Goal: Communication & Community: Share content

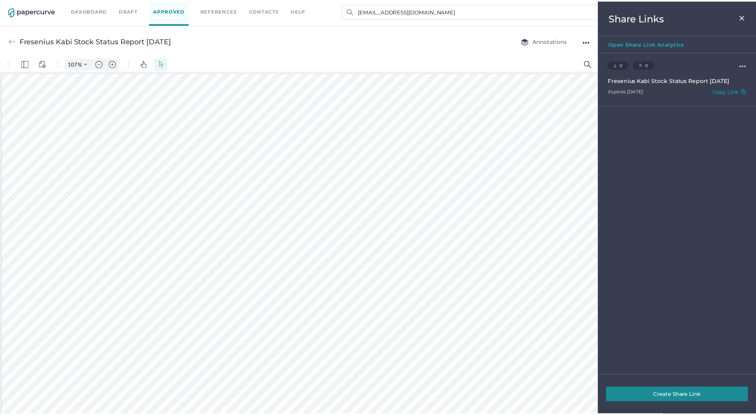
scroll to position [447, 0]
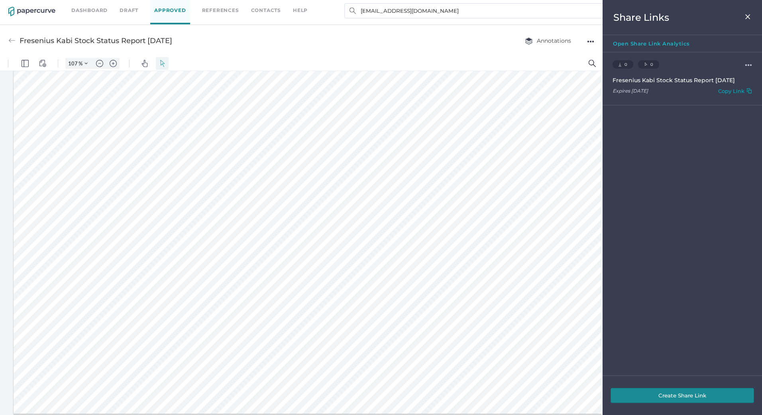
click at [751, 18] on img at bounding box center [748, 17] width 7 height 6
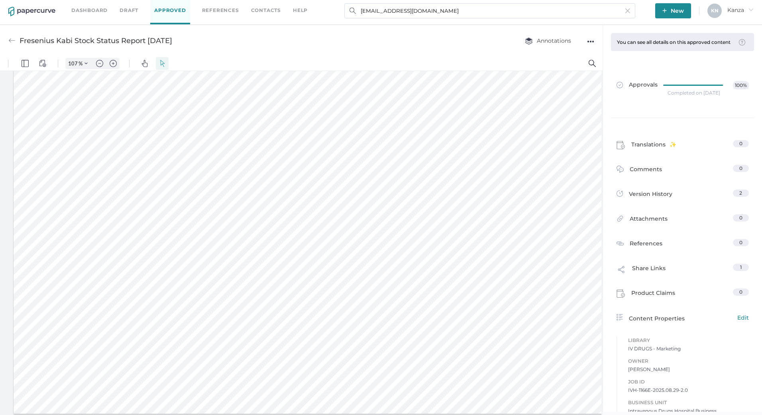
click at [676, 15] on span "New" at bounding box center [674, 10] width 22 height 15
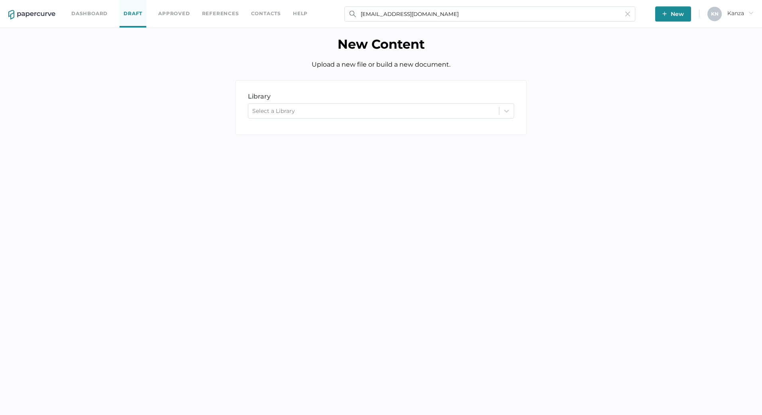
click at [346, 115] on div "Select a Library" at bounding box center [373, 111] width 251 height 12
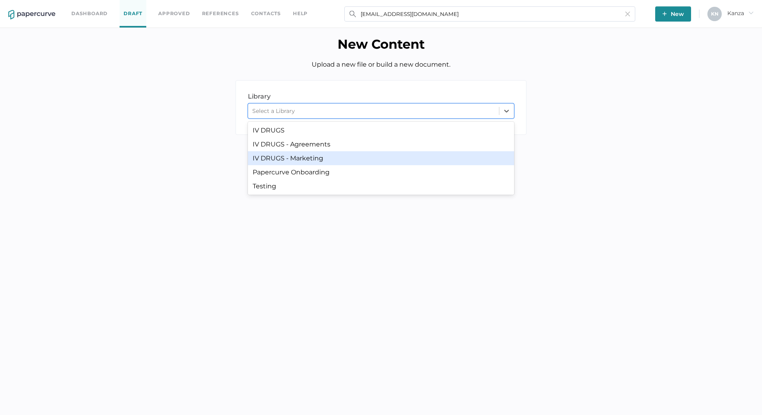
click at [317, 161] on div "IV DRUGS - Marketing" at bounding box center [381, 158] width 266 height 14
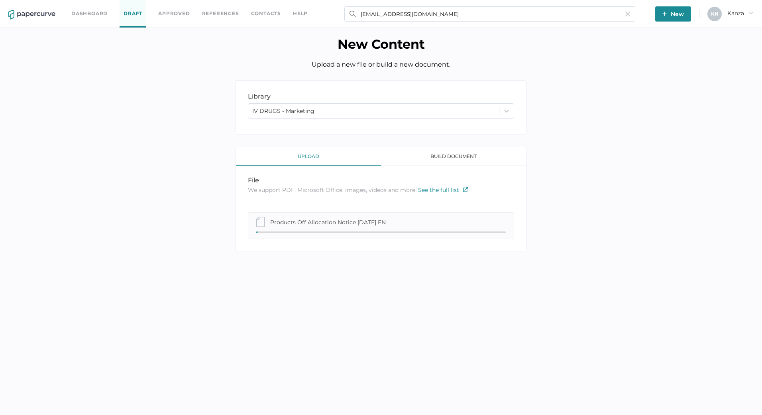
click at [674, 12] on span "New" at bounding box center [674, 13] width 22 height 15
click at [670, 13] on span "New" at bounding box center [674, 13] width 22 height 15
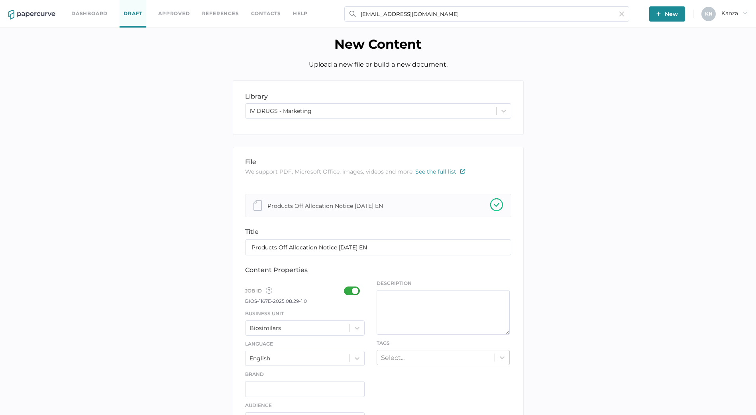
click at [612, 177] on div "library LIBRARY IV DRUGS - Marketing file We support PDF, Microsoft Office, ima…" at bounding box center [378, 417] width 744 height 675
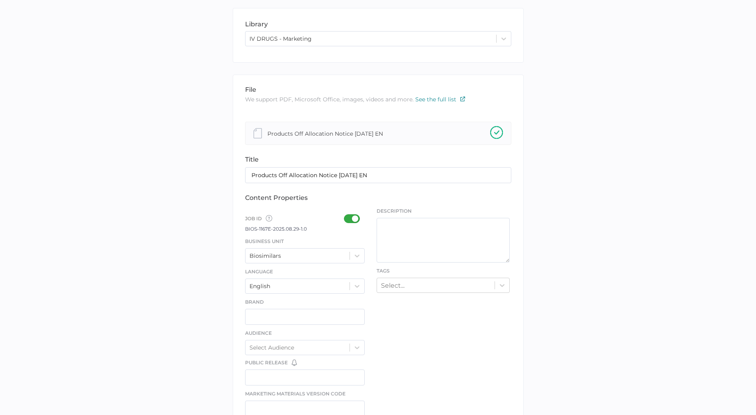
scroll to position [80, 0]
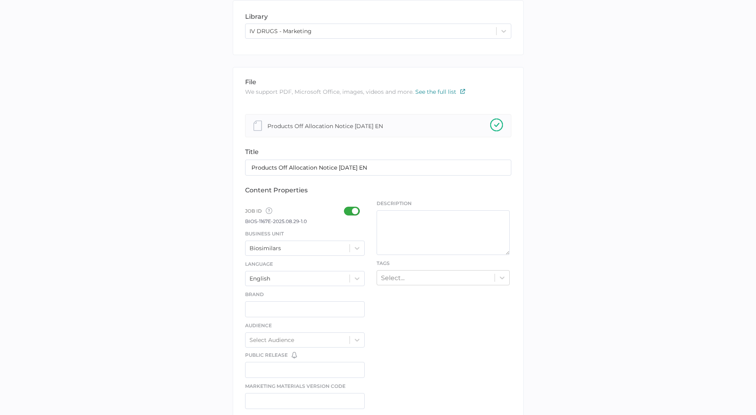
click at [350, 209] on div at bounding box center [354, 211] width 21 height 9
click at [346, 208] on input "checkbox" at bounding box center [346, 208] width 0 height 0
click at [354, 254] on div at bounding box center [357, 248] width 14 height 14
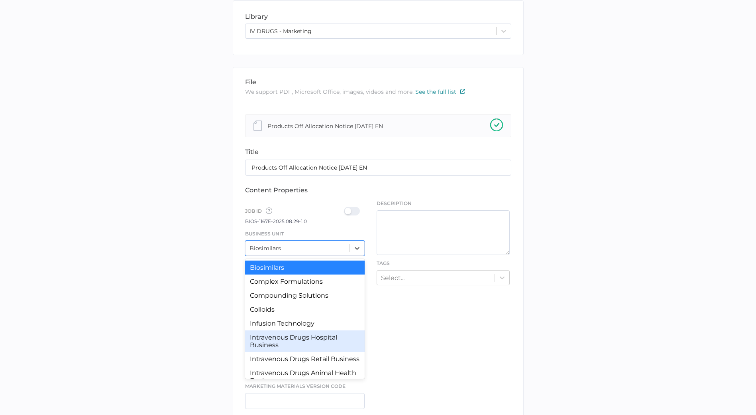
click at [314, 340] on div "Intravenous Drugs Hospital Business" at bounding box center [305, 341] width 120 height 22
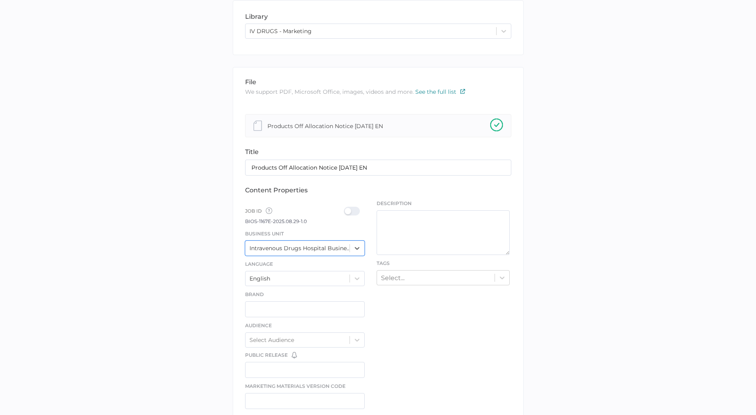
click at [354, 214] on div at bounding box center [354, 211] width 21 height 9
click at [346, 208] on input "checkbox" at bounding box center [346, 208] width 0 height 0
click at [411, 283] on div "Select..." at bounding box center [436, 277] width 118 height 12
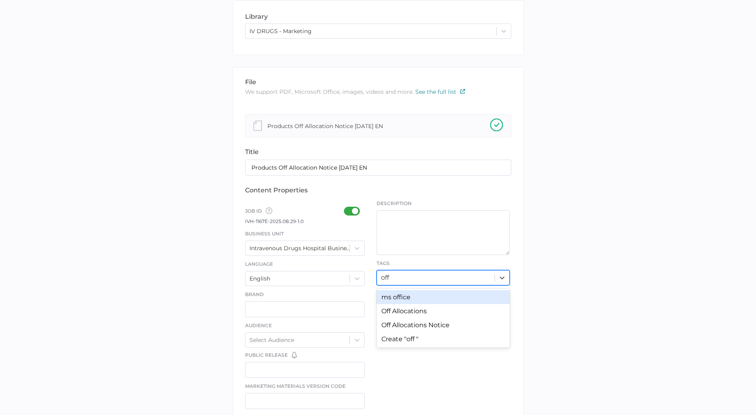
type input "off a"
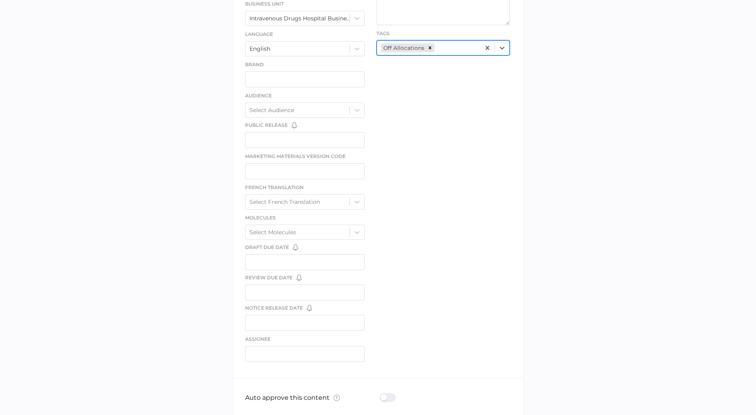
scroll to position [352, 0]
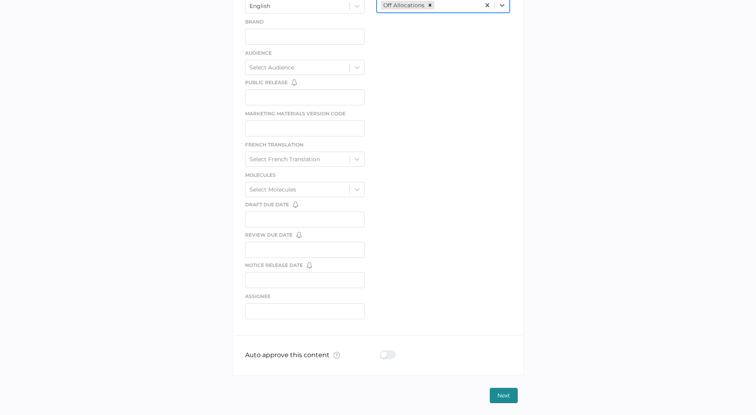
click at [391, 355] on div at bounding box center [390, 354] width 21 height 9
click at [382, 351] on input "checkbox" at bounding box center [382, 351] width 0 height 0
click at [508, 392] on span "Next" at bounding box center [504, 395] width 13 height 14
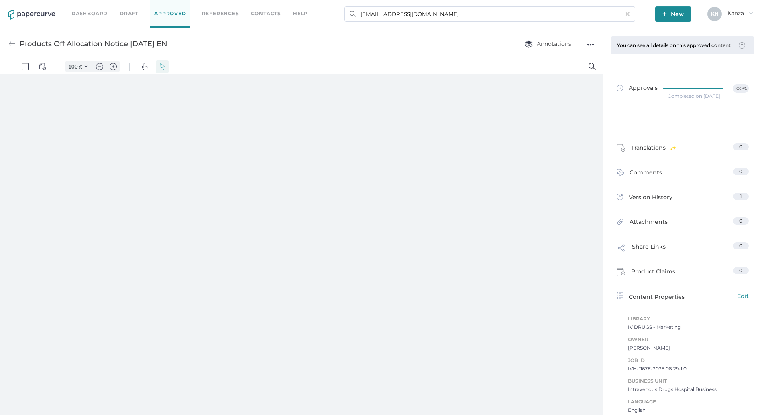
type input "107"
click at [677, 15] on span "New" at bounding box center [674, 13] width 22 height 15
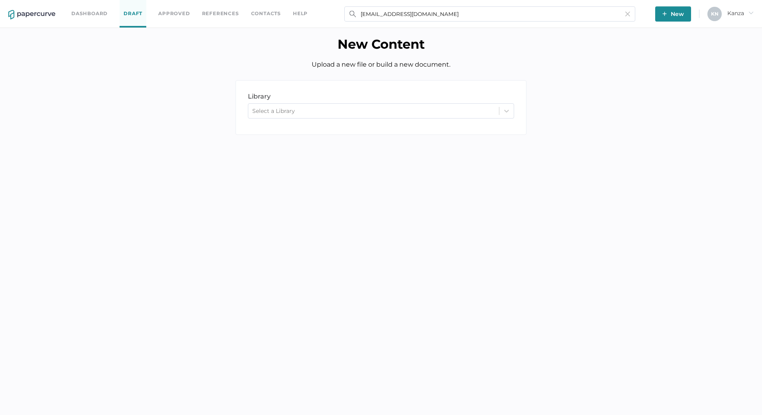
click at [333, 114] on div "Select a Library" at bounding box center [373, 111] width 251 height 12
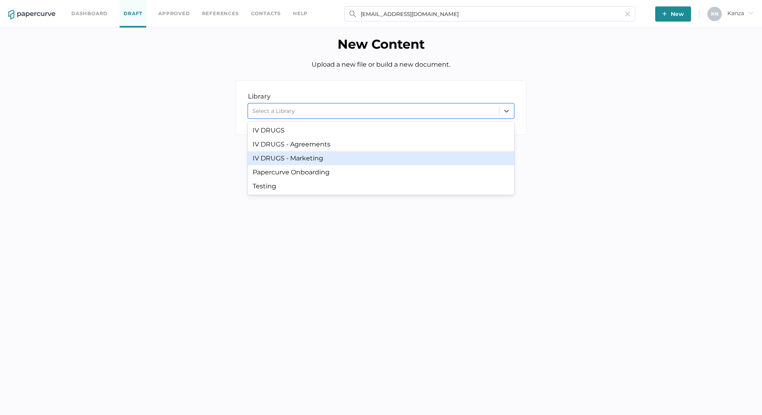
click at [323, 156] on div "IV DRUGS - Marketing" at bounding box center [381, 158] width 266 height 14
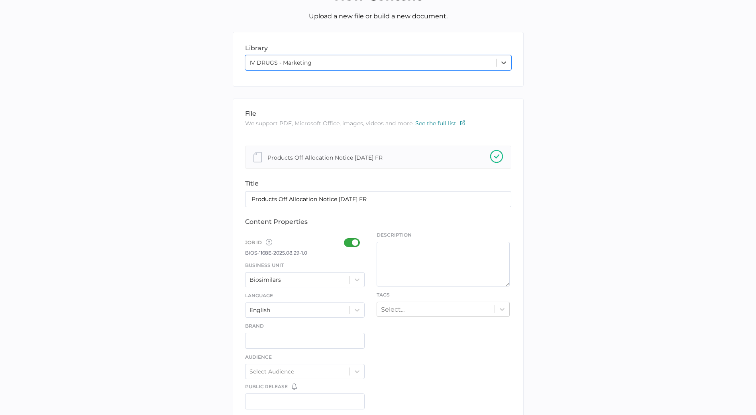
scroll to position [120, 0]
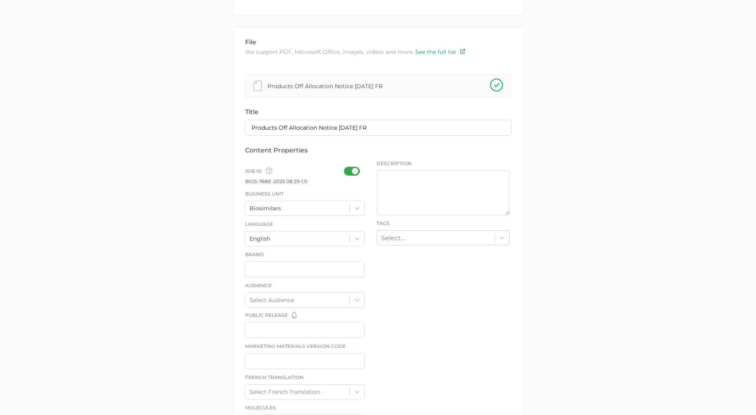
click at [351, 176] on label at bounding box center [354, 172] width 21 height 10
click at [346, 168] on input "checkbox" at bounding box center [346, 168] width 0 height 0
click at [356, 203] on div at bounding box center [357, 208] width 14 height 14
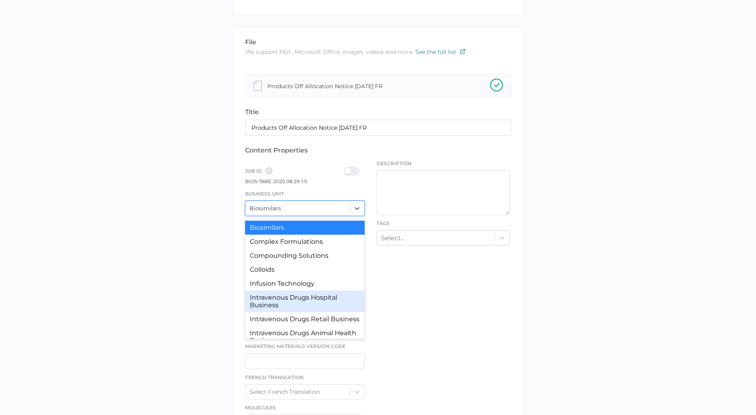
click at [317, 300] on div "Intravenous Drugs Hospital Business" at bounding box center [305, 301] width 120 height 22
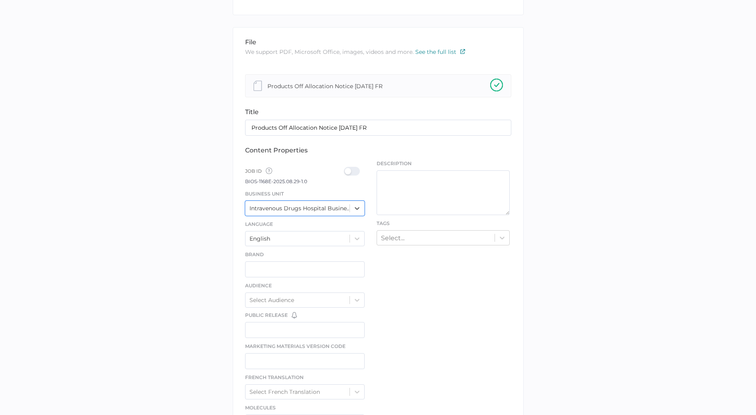
click at [347, 171] on div at bounding box center [354, 171] width 21 height 9
click at [346, 168] on input "checkbox" at bounding box center [346, 168] width 0 height 0
click at [411, 242] on div "Select..." at bounding box center [436, 237] width 118 height 12
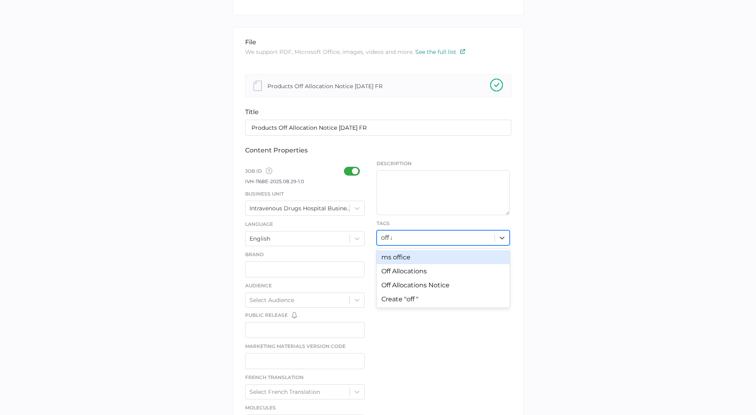
type input "off al"
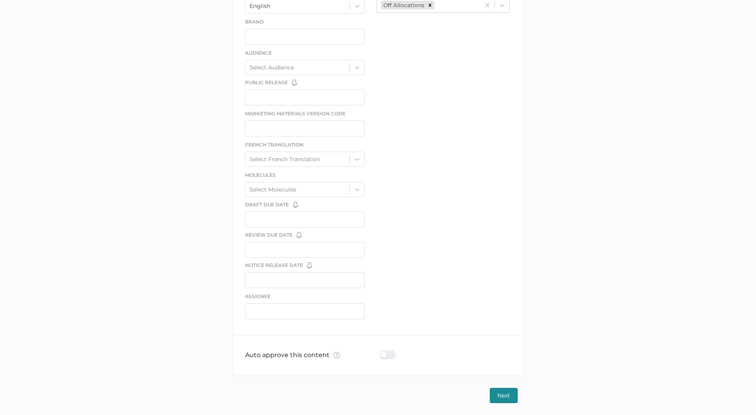
click at [385, 351] on div at bounding box center [390, 354] width 21 height 9
click at [382, 351] on input "checkbox" at bounding box center [382, 351] width 0 height 0
click at [497, 388] on button "Next" at bounding box center [504, 395] width 28 height 15
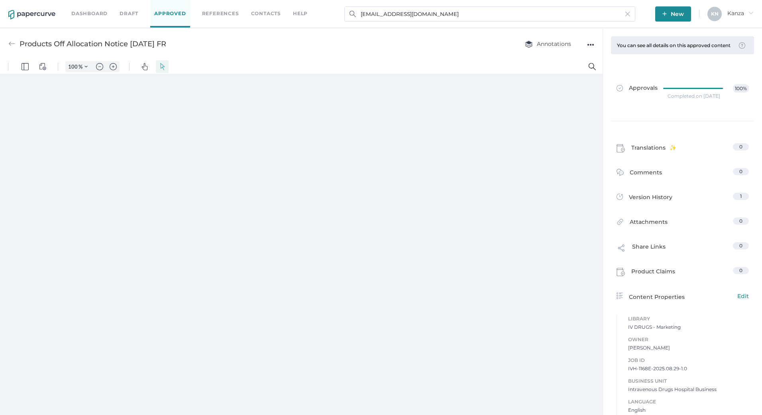
type input "107"
click at [263, 14] on link "Contacts" at bounding box center [266, 13] width 30 height 9
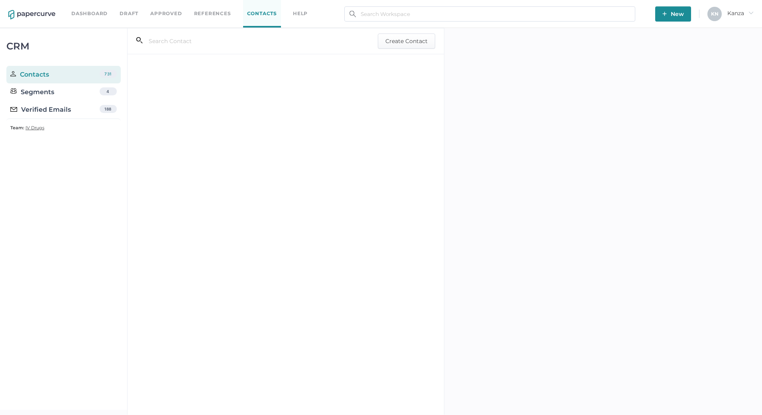
click at [31, 112] on div "Verified Emails" at bounding box center [40, 110] width 61 height 10
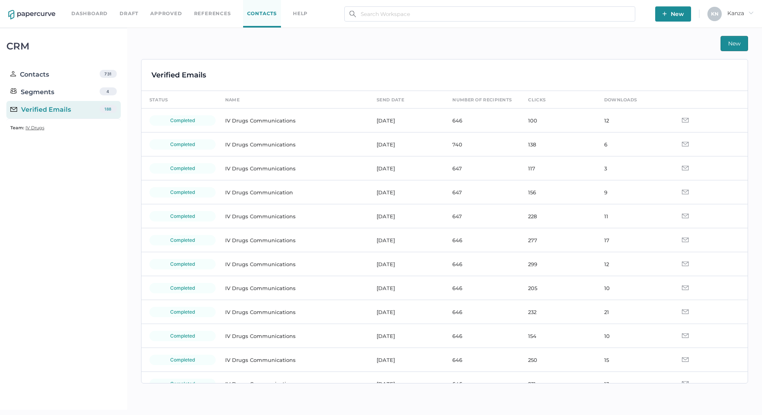
click at [263, 143] on td "IV Drugs Communications" at bounding box center [293, 144] width 152 height 24
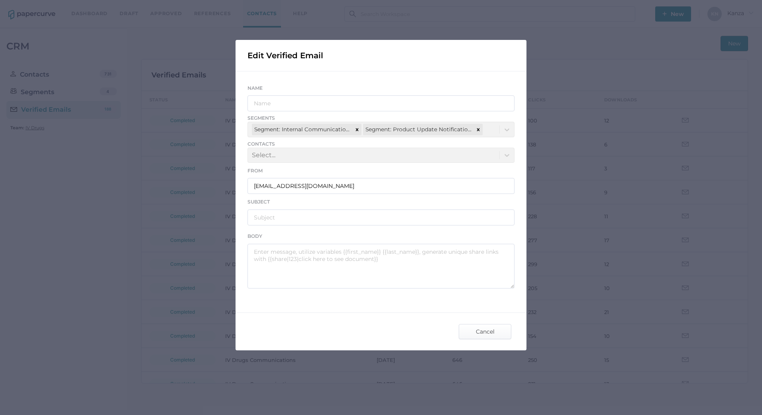
type input "IV Drugs Communications"
type input "[PERSON_NAME] Product Notifications - [DATE]"
type textarea "Good afternoon, Please see the links below for the most recent announcements fr…"
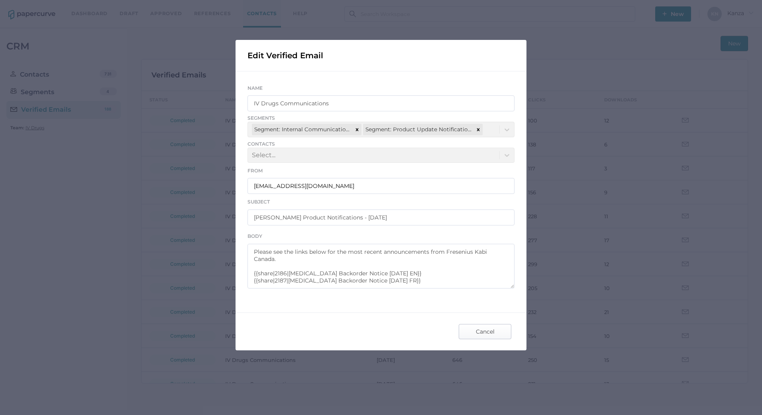
click at [486, 329] on span "Cancel" at bounding box center [485, 331] width 37 height 14
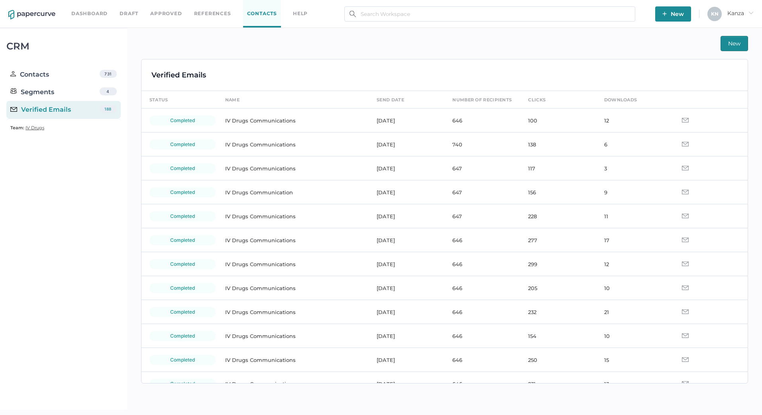
click at [731, 42] on span "New" at bounding box center [735, 43] width 12 height 14
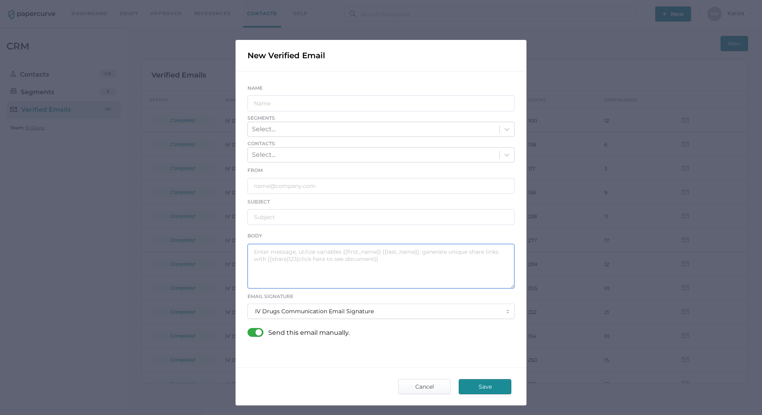
click at [295, 268] on textarea at bounding box center [381, 266] width 267 height 45
paste textarea "Good afternoon, Please see the links below for the most recent announcements fr…"
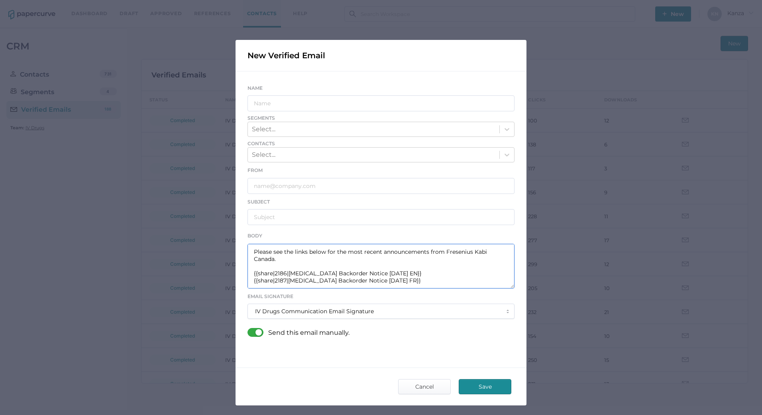
click at [284, 274] on textarea "Good afternoon, Please see the links below for the most recent announcements fr…" at bounding box center [381, 266] width 267 height 45
click at [311, 272] on textarea "Good afternoon, Please see the links below for the most recent announcements fr…" at bounding box center [381, 266] width 267 height 45
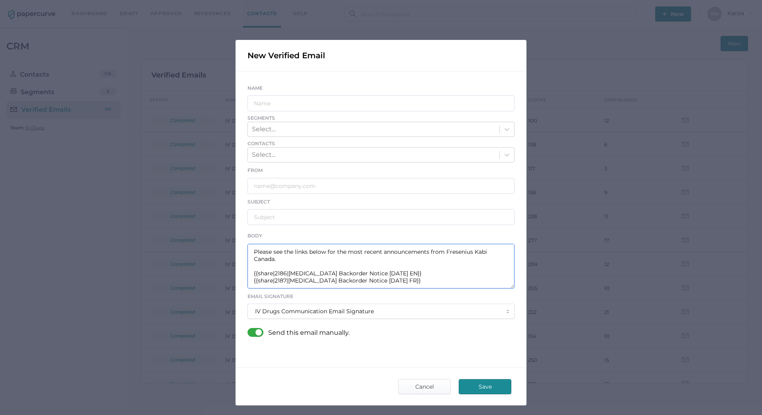
click at [304, 272] on textarea "Good afternoon, Please see the links below for the most recent announcements fr…" at bounding box center [381, 266] width 267 height 45
click at [301, 276] on textarea "Good afternoon, Please see the links below for the most recent announcements fr…" at bounding box center [381, 266] width 267 height 45
click at [301, 275] on textarea "Good afternoon, Please see the links below for the most recent announcements fr…" at bounding box center [381, 266] width 267 height 45
click at [372, 275] on textarea "Good afternoon, Please see the links below for the most recent announcements fr…" at bounding box center [381, 266] width 267 height 45
click at [281, 272] on textarea "Good afternoon, Please see the links below for the most recent announcements fr…" at bounding box center [381, 266] width 267 height 45
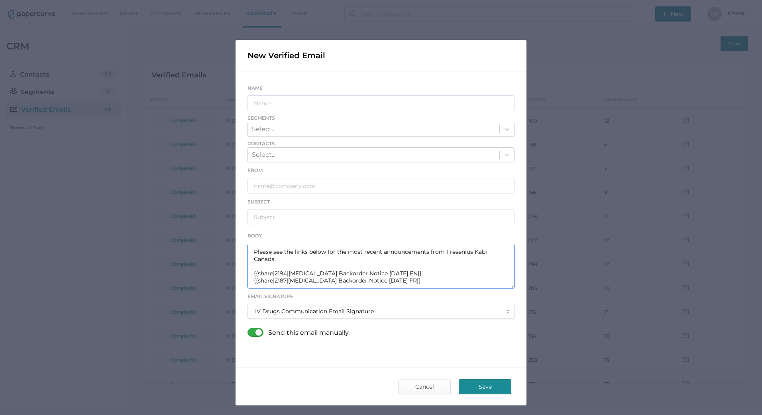
click at [282, 279] on textarea "Good afternoon, Please see the links below for the most recent announcements fr…" at bounding box center [381, 266] width 267 height 45
drag, startPoint x: 287, startPoint y: 273, endPoint x: 394, endPoint y: 272, distance: 107.7
click at [394, 272] on textarea "Good afternoon, Please see the links below for the most recent announcements fr…" at bounding box center [381, 266] width 267 height 45
drag, startPoint x: 399, startPoint y: 280, endPoint x: 287, endPoint y: 281, distance: 112.5
click at [287, 281] on textarea "Good afternoon, Please see the links below for the most recent announcements fr…" at bounding box center [381, 266] width 267 height 45
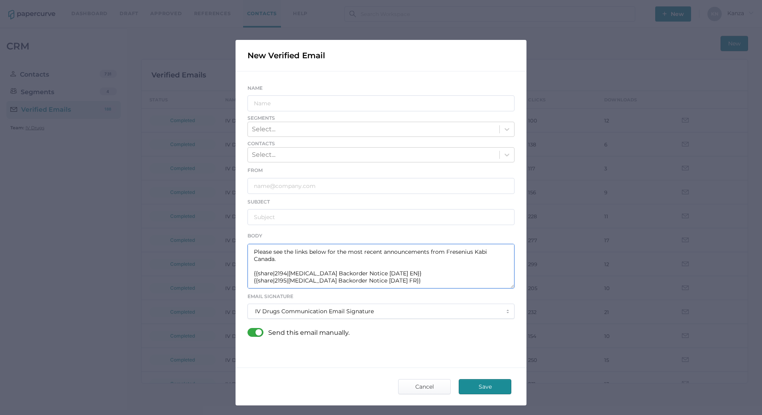
paste textarea "[MEDICAL_DATA] Backorder Notice [DATE]"
drag, startPoint x: 421, startPoint y: 282, endPoint x: 239, endPoint y: 275, distance: 182.0
click at [239, 275] on div "Name Segments Select... Contacts Select... From Subject Body Good afternoon, Pl…" at bounding box center [381, 213] width 291 height 284
click at [423, 274] on textarea "Good afternoon, Please see the links below for the most recent announcements fr…" at bounding box center [381, 266] width 267 height 45
click at [419, 281] on textarea "Good afternoon, Please see the links below for the most recent announcements fr…" at bounding box center [381, 266] width 267 height 45
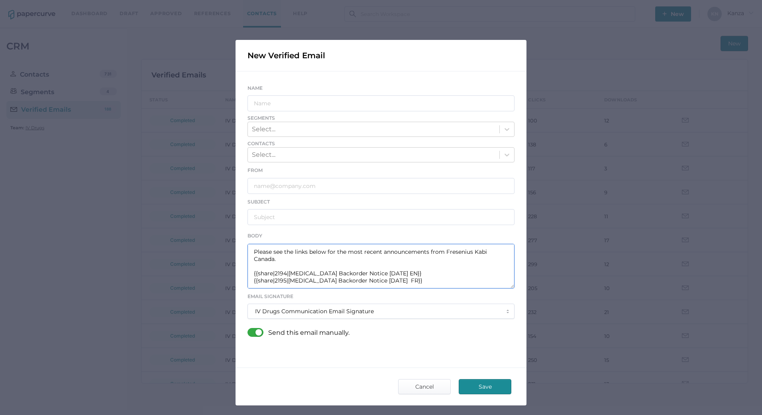
paste textarea "{{share|2194|[MEDICAL_DATA] Backorder Notice [DATE] EN}} {{share|2195|[MEDICAL_…"
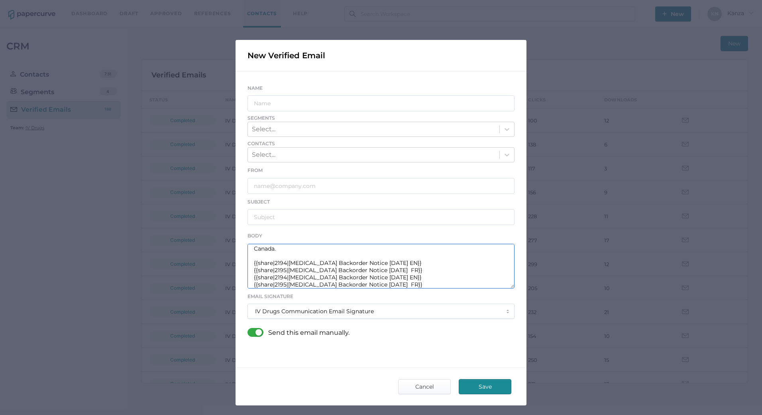
click at [289, 279] on textarea "Good afternoon, Please see the links below for the most recent announcements fr…" at bounding box center [381, 266] width 267 height 45
click at [288, 278] on textarea "Good afternoon, Please see the links below for the most recent announcements fr…" at bounding box center [381, 266] width 267 height 45
drag, startPoint x: 285, startPoint y: 278, endPoint x: 403, endPoint y: 278, distance: 117.6
click at [403, 278] on textarea "Good afternoon, Please see the links below for the most recent announcements fr…" at bounding box center [381, 266] width 267 height 45
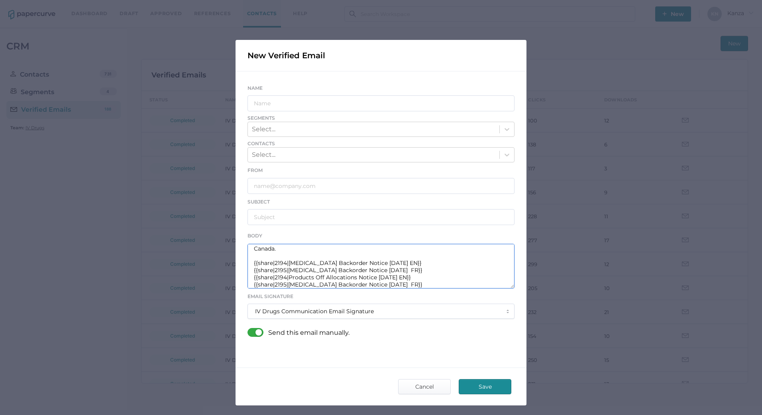
scroll to position [29, 0]
drag, startPoint x: 288, startPoint y: 284, endPoint x: 329, endPoint y: 286, distance: 41.5
click at [329, 286] on textarea "Good afternoon, Please see the links below for the most recent announcements fr…" at bounding box center [381, 266] width 267 height 45
drag, startPoint x: 392, startPoint y: 282, endPoint x: 286, endPoint y: 281, distance: 105.3
click at [286, 281] on textarea "Good afternoon, Please see the links below for the most recent announcements fr…" at bounding box center [381, 266] width 267 height 45
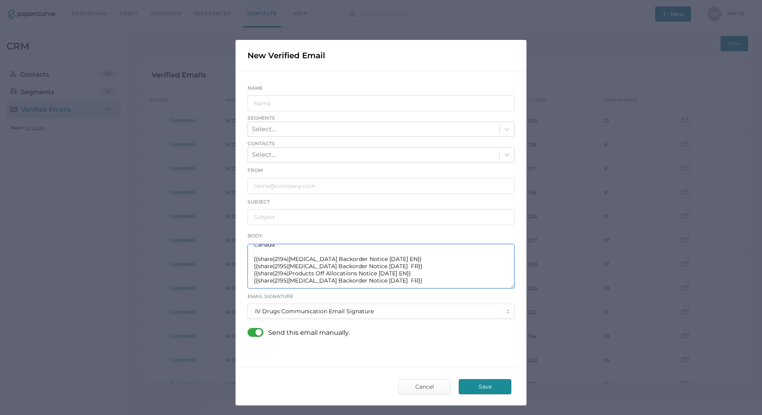
paste textarea "Products Off Allocations"
click at [284, 275] on textarea "Good afternoon, Please see the links below for the most recent announcements fr…" at bounding box center [381, 266] width 267 height 45
click at [407, 279] on textarea "Good afternoon, Please see the links below for the most recent announcements fr…" at bounding box center [381, 266] width 267 height 45
type textarea "Good afternoon, Please see the links below for the most recent announcements fr…"
click at [291, 104] on input "text" at bounding box center [381, 103] width 267 height 16
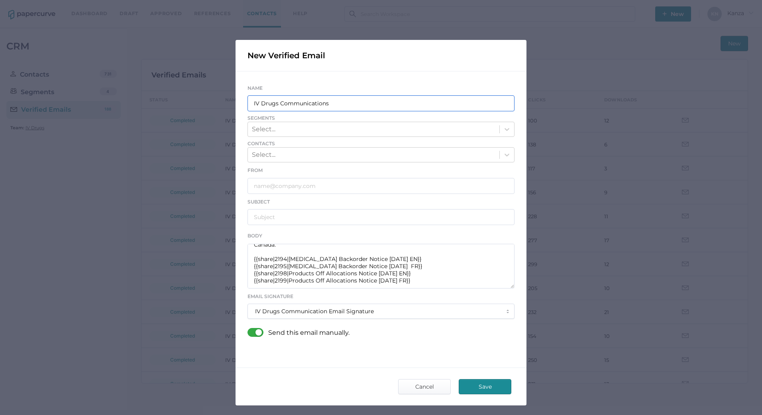
type input "IV Drugs Communications"
click at [503, 128] on icon at bounding box center [507, 129] width 8 height 8
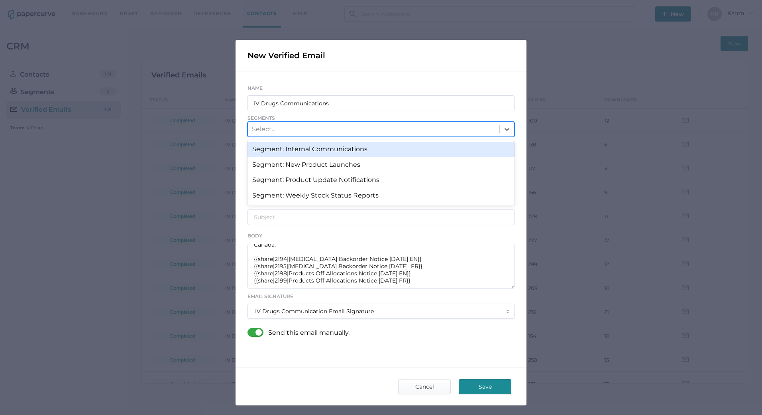
click at [370, 153] on div "Segment: Internal Communications" at bounding box center [381, 149] width 267 height 15
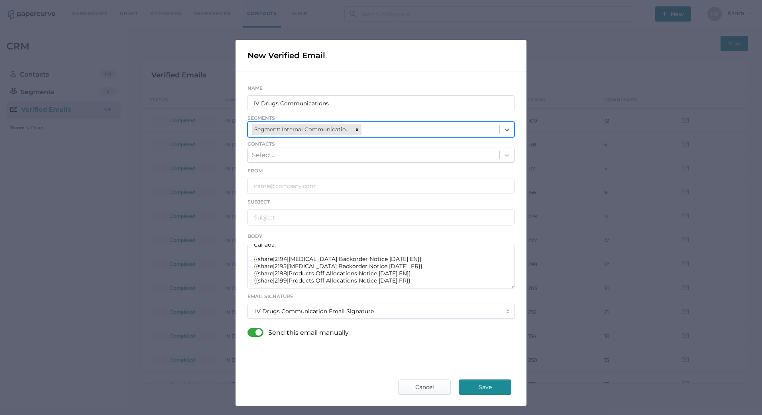
click at [510, 129] on div at bounding box center [507, 129] width 14 height 14
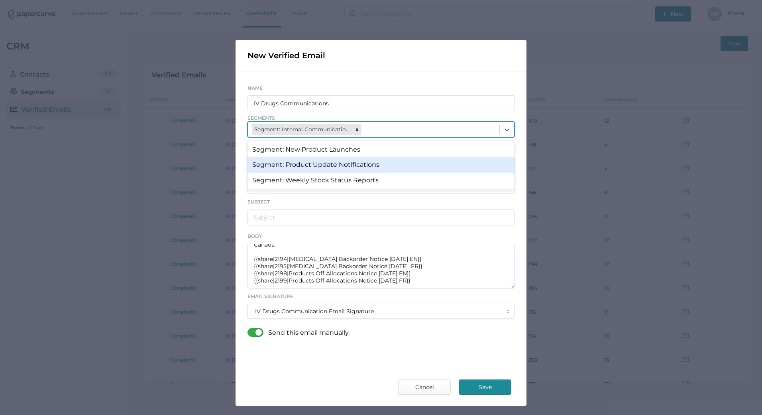
click at [438, 165] on div "Segment: Product Update Notifications" at bounding box center [381, 164] width 267 height 15
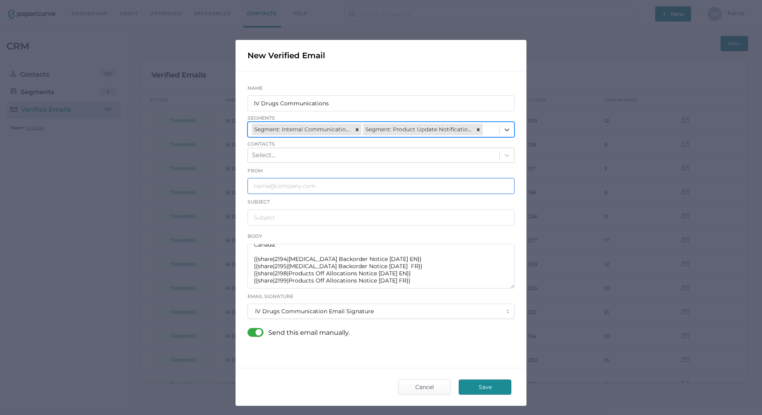
click at [302, 189] on input "text" at bounding box center [381, 186] width 267 height 16
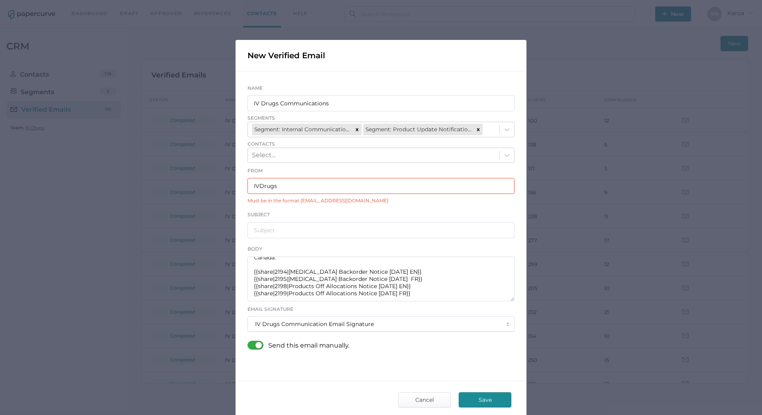
type input "[EMAIL_ADDRESS][DOMAIN_NAME]"
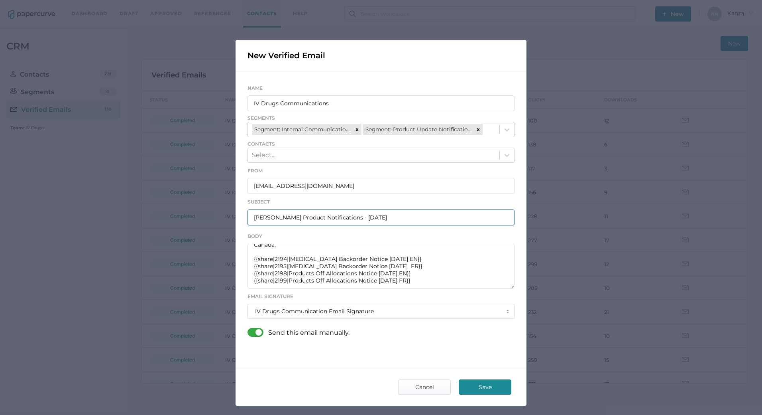
type input "[PERSON_NAME] Product Notifications - [DATE]"
click at [254, 331] on div at bounding box center [258, 332] width 21 height 9
click at [249, 329] on input "checkbox" at bounding box center [249, 329] width 0 height 0
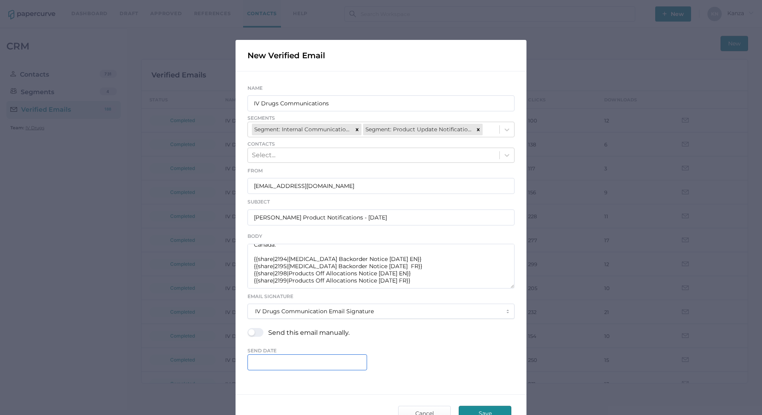
click at [303, 362] on input "text" at bounding box center [308, 362] width 120 height 16
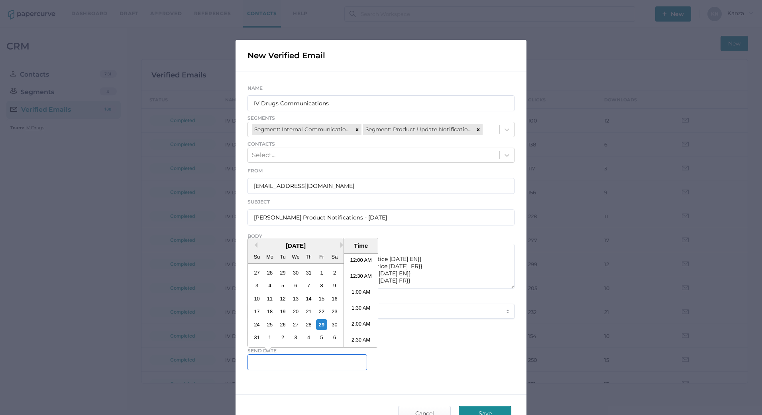
scroll to position [440, 0]
click at [358, 302] on li "3:00 PM" at bounding box center [361, 300] width 34 height 16
type input "[DATE] 3:00 PM"
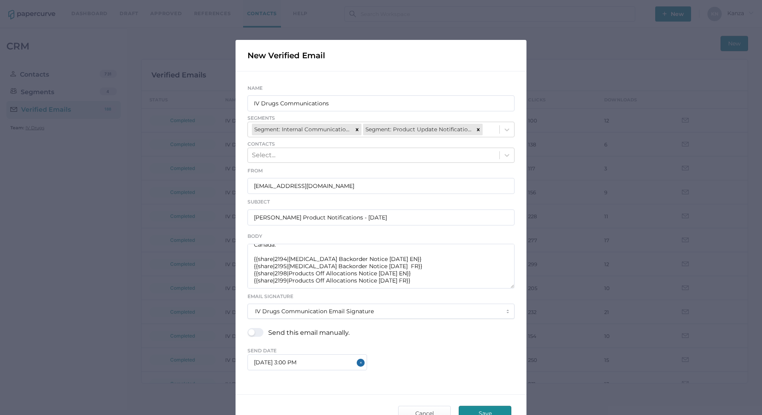
click at [322, 383] on div "New Verified Email Name IV Drugs Communications Segments Segment: Internal Comm…" at bounding box center [381, 236] width 291 height 392
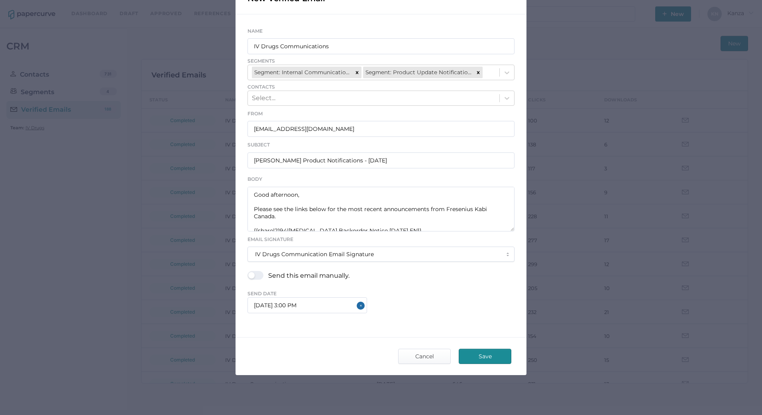
scroll to position [29, 0]
click at [494, 356] on span "Save" at bounding box center [485, 356] width 37 height 14
